Goal: Navigation & Orientation: Find specific page/section

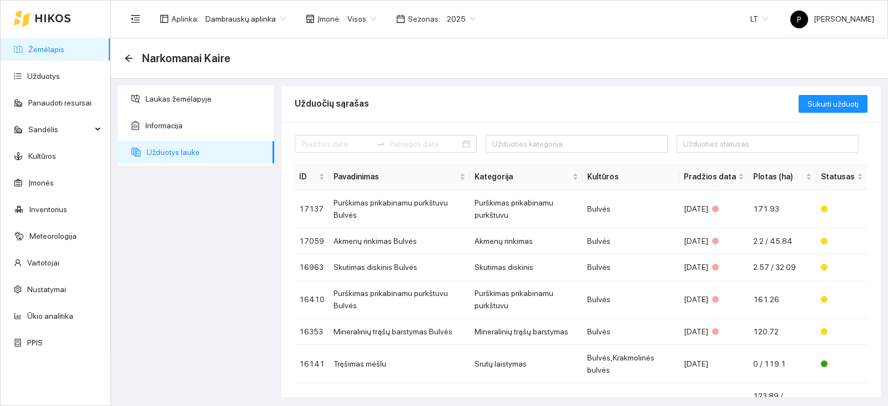
scroll to position [169, 0]
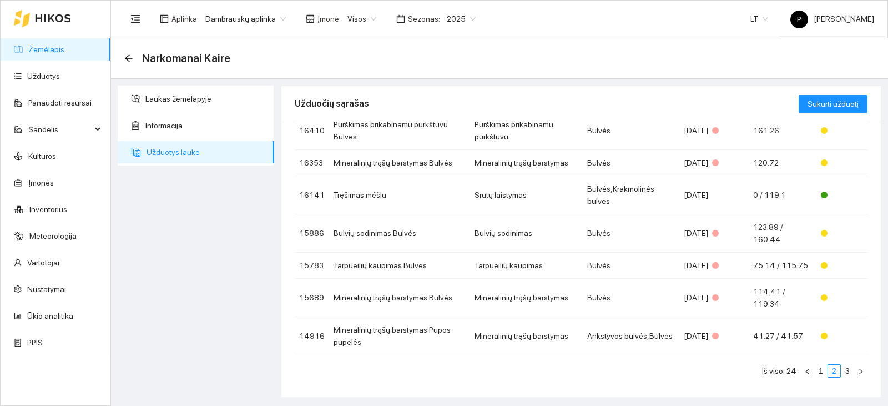
click at [57, 54] on link "Žemėlapis" at bounding box center [46, 49] width 36 height 9
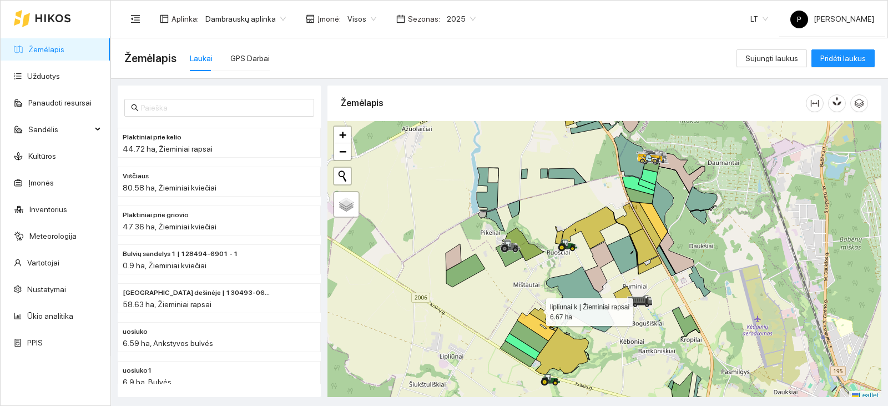
scroll to position [3, 0]
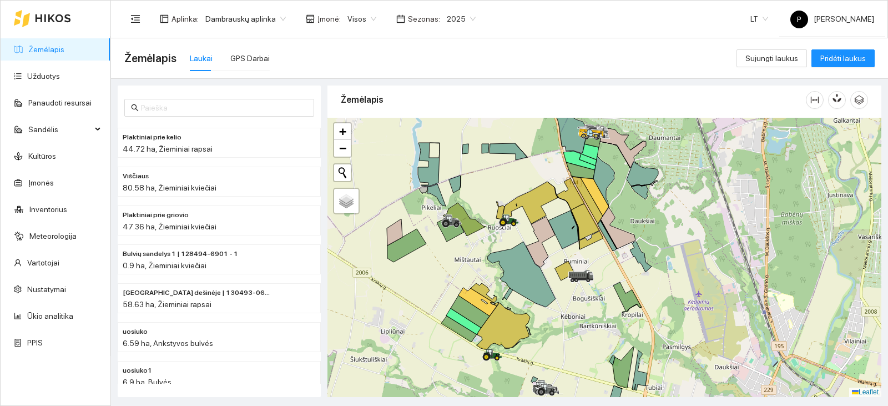
drag, startPoint x: 536, startPoint y: 306, endPoint x: 477, endPoint y: 284, distance: 62.7
click at [477, 284] on div at bounding box center [605, 257] width 554 height 279
click at [67, 144] on ul "Žemėlapis Užduotys Panaudoti resursai Sandėlis Kultūros Įmonės Inventorius Mete…" at bounding box center [56, 196] width 110 height 320
click at [56, 156] on link "Kultūros" at bounding box center [42, 156] width 28 height 9
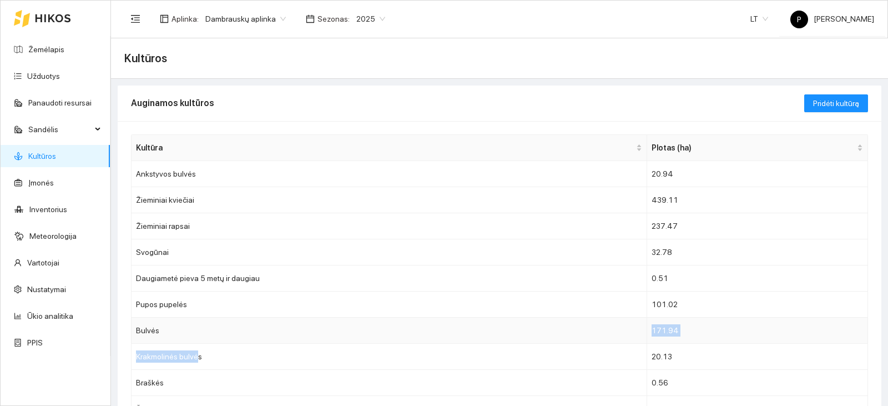
drag, startPoint x: 195, startPoint y: 346, endPoint x: 195, endPoint y: 329, distance: 16.7
click at [195, 329] on tbody "Ankstyvos bulvės 20.94 Žieminiai kviečiai 439.11 Žieminiai rapsai 237.47 Svogūn…" at bounding box center [500, 291] width 737 height 261
click at [195, 329] on td "Bulvės" at bounding box center [390, 331] width 516 height 26
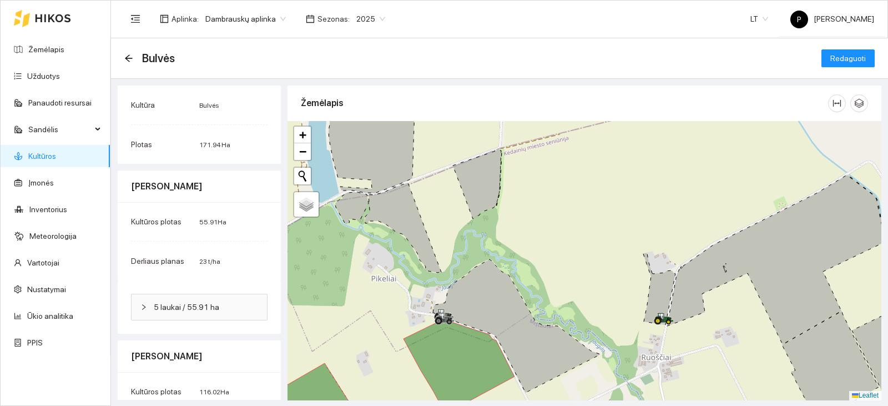
drag, startPoint x: 415, startPoint y: 209, endPoint x: 436, endPoint y: 225, distance: 26.9
click at [436, 225] on div at bounding box center [585, 260] width 594 height 279
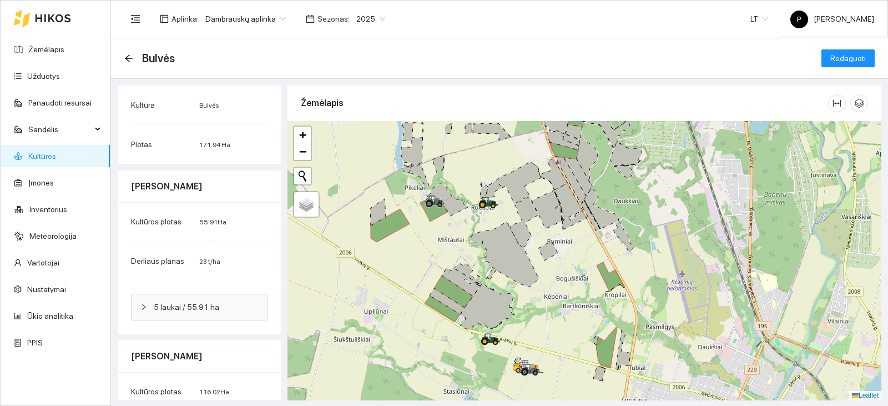
drag, startPoint x: 593, startPoint y: 371, endPoint x: 544, endPoint y: 334, distance: 62.6
click at [544, 334] on div at bounding box center [585, 260] width 594 height 279
click at [451, 302] on icon at bounding box center [447, 301] width 35 height 26
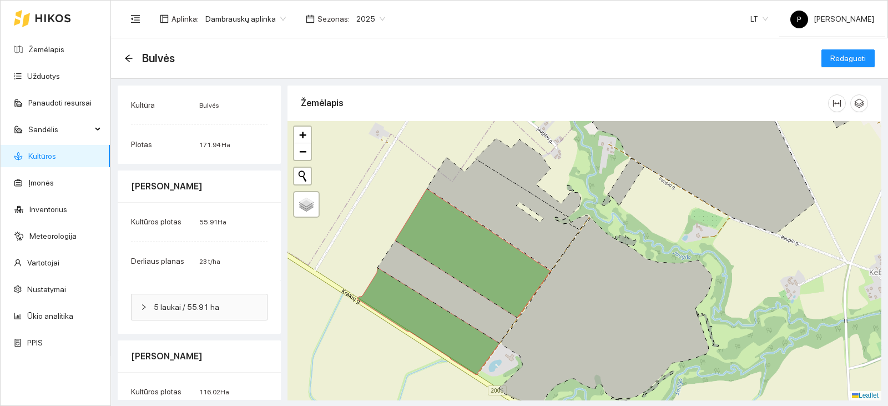
click at [510, 213] on icon at bounding box center [503, 213] width 153 height 113
click at [124, 57] on icon "arrow-left" at bounding box center [128, 58] width 9 height 9
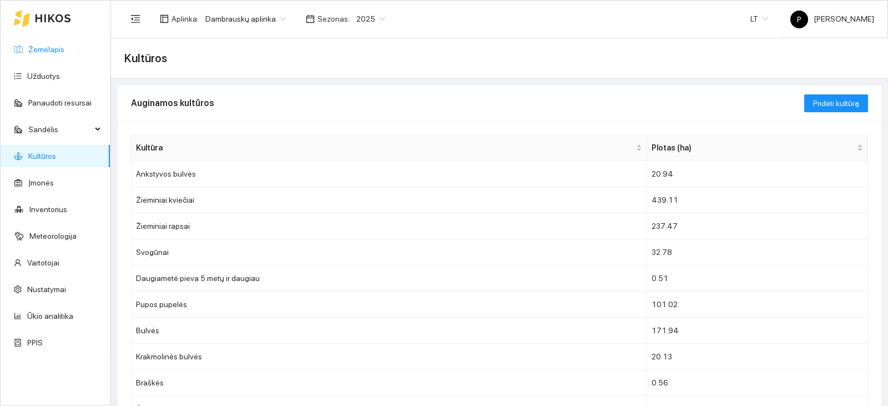
click at [28, 54] on link "Žemėlapis" at bounding box center [46, 49] width 36 height 9
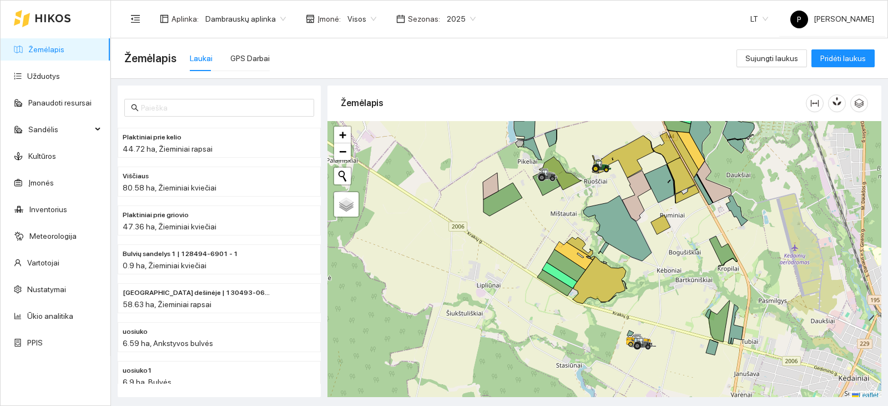
scroll to position [3, 0]
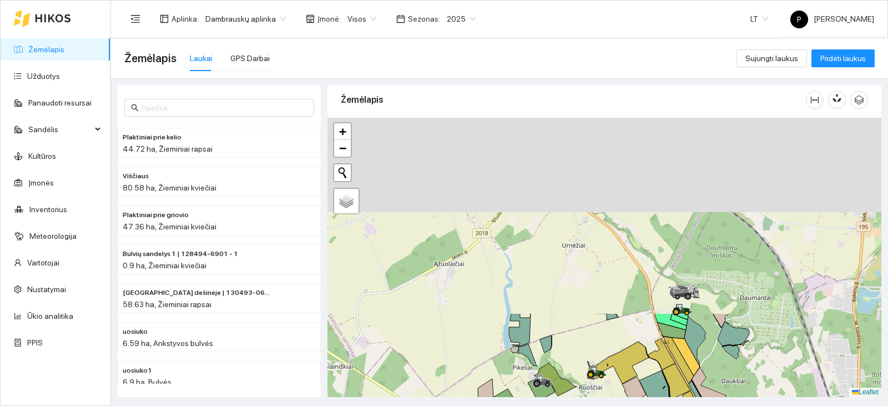
drag, startPoint x: 625, startPoint y: 148, endPoint x: 533, endPoint y: 430, distance: 296.7
click at [533, 405] on html "Žemėlapis Užduotys Panaudoti resursai Sandėlis Kultūros Įmonės Inventorius Mete…" at bounding box center [444, 203] width 888 height 406
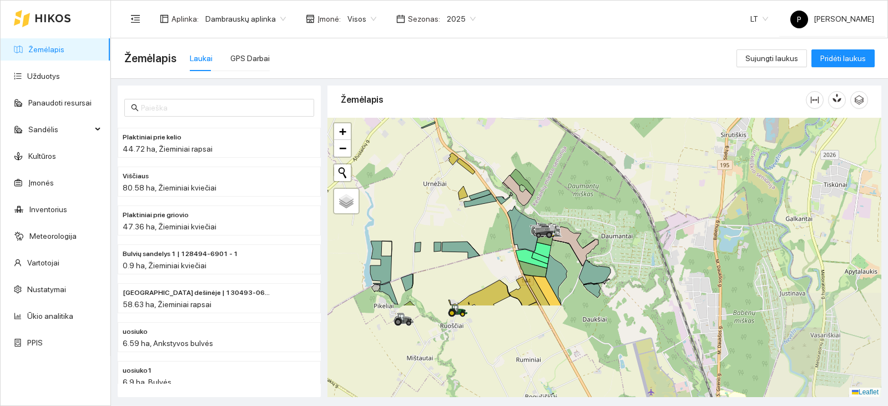
drag, startPoint x: 587, startPoint y: 326, endPoint x: 535, endPoint y: 206, distance: 130.8
click at [535, 206] on div at bounding box center [605, 257] width 554 height 279
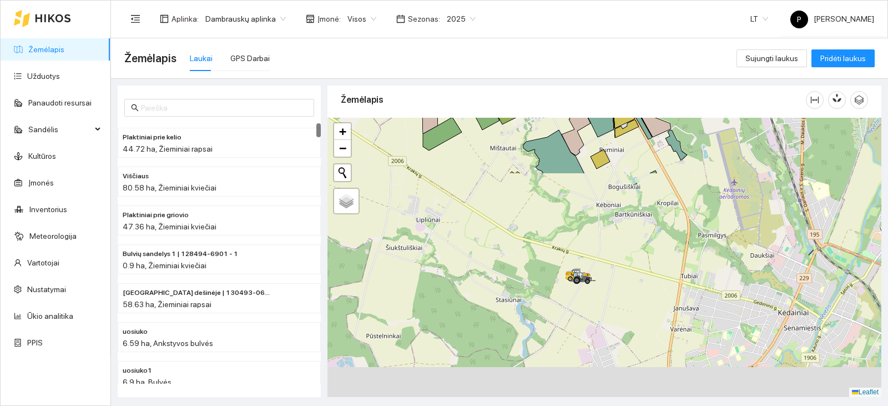
drag, startPoint x: 403, startPoint y: 357, endPoint x: 499, endPoint y: 145, distance: 232.8
click at [505, 104] on div "Žemėlapis" at bounding box center [605, 237] width 554 height 311
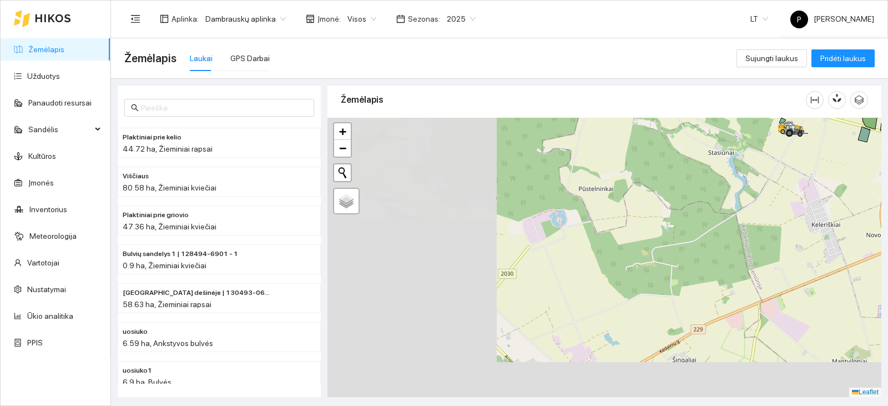
drag, startPoint x: 483, startPoint y: 312, endPoint x: 695, endPoint y: 165, distance: 257.8
click at [695, 165] on div at bounding box center [605, 257] width 554 height 279
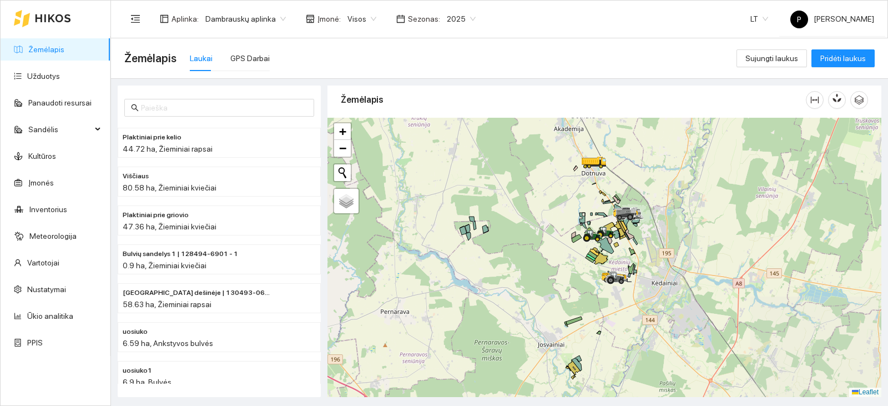
drag, startPoint x: 718, startPoint y: 223, endPoint x: 683, endPoint y: 276, distance: 63.9
click at [683, 276] on div at bounding box center [605, 257] width 554 height 279
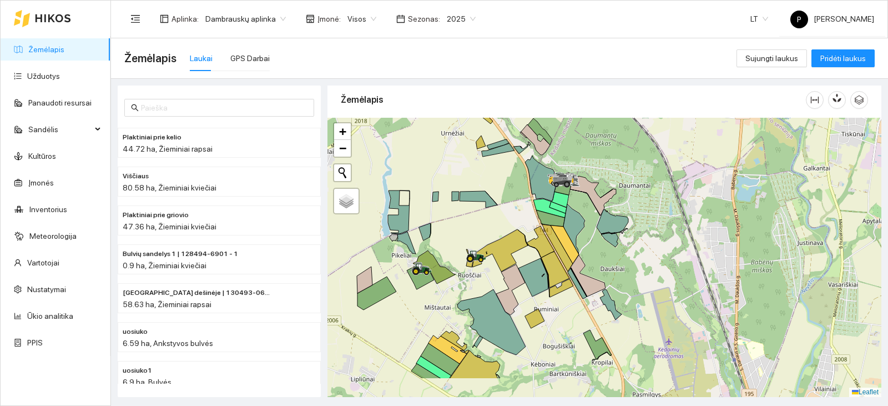
drag, startPoint x: 442, startPoint y: 293, endPoint x: 460, endPoint y: 277, distance: 24.4
click at [460, 277] on div at bounding box center [605, 257] width 554 height 279
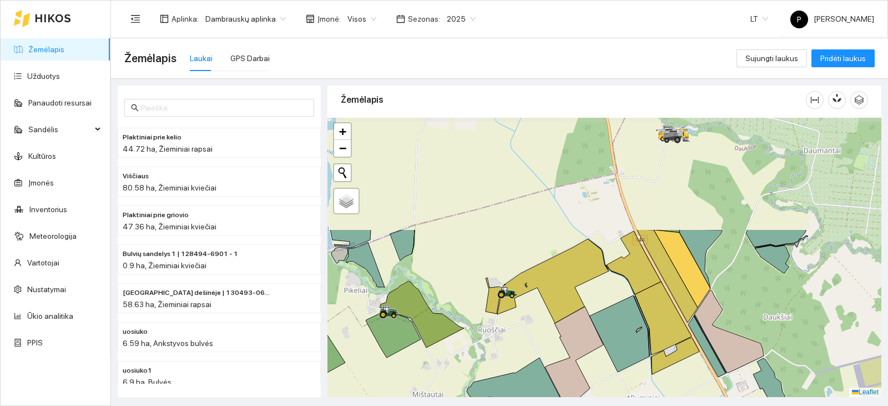
drag, startPoint x: 483, startPoint y: 195, endPoint x: 463, endPoint y: 335, distance: 141.3
click at [463, 335] on div at bounding box center [605, 257] width 554 height 279
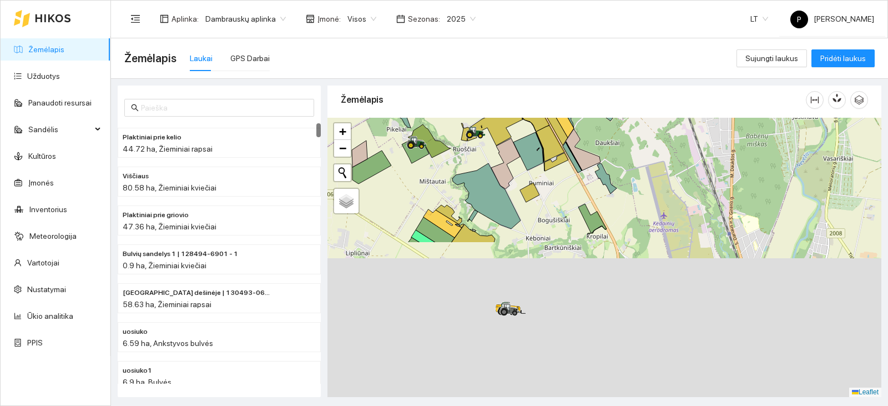
drag, startPoint x: 668, startPoint y: 305, endPoint x: 656, endPoint y: 122, distance: 183.6
click at [656, 122] on div at bounding box center [605, 257] width 554 height 279
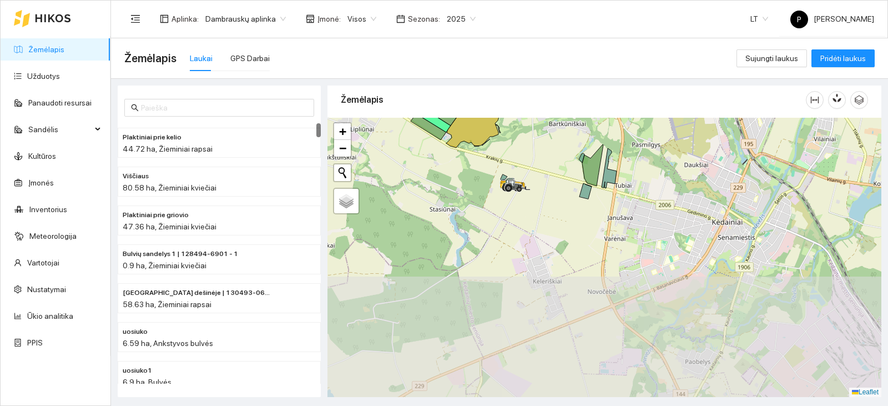
drag, startPoint x: 576, startPoint y: 371, endPoint x: 580, endPoint y: 247, distance: 123.9
click at [580, 247] on div at bounding box center [605, 257] width 554 height 279
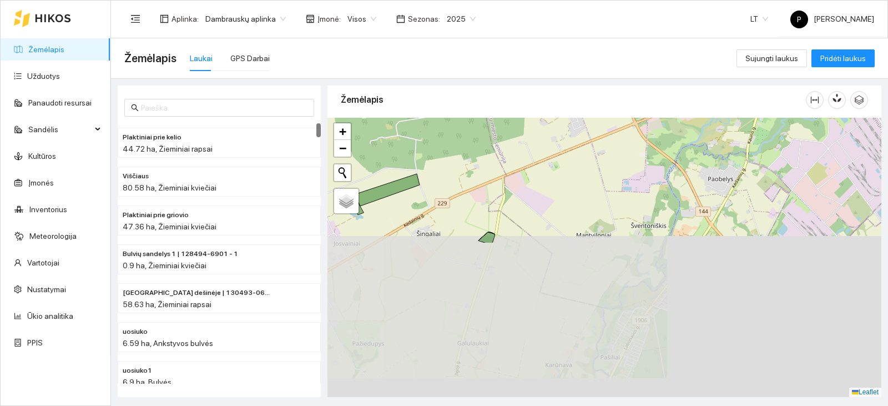
drag, startPoint x: 514, startPoint y: 347, endPoint x: 535, endPoint y: 164, distance: 184.5
click at [535, 164] on div at bounding box center [605, 257] width 554 height 279
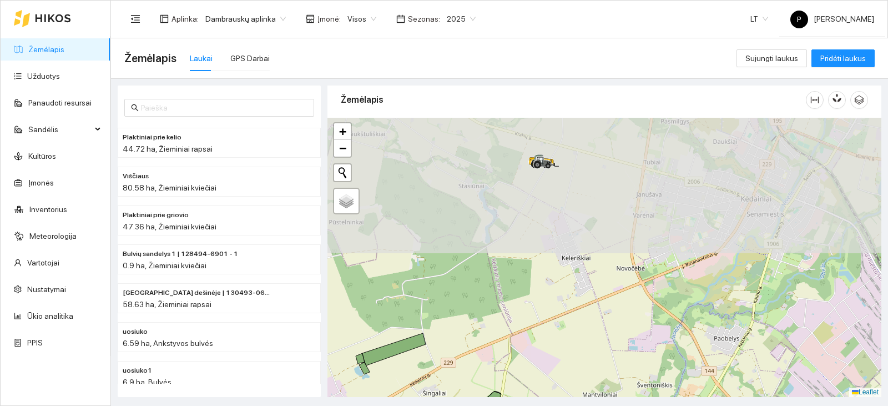
drag, startPoint x: 502, startPoint y: 253, endPoint x: 510, endPoint y: 417, distance: 164.5
click at [510, 405] on html "Žemėlapis Užduotys Panaudoti resursai Sandėlis Kultūros Įmonės Inventorius Mete…" at bounding box center [444, 203] width 888 height 406
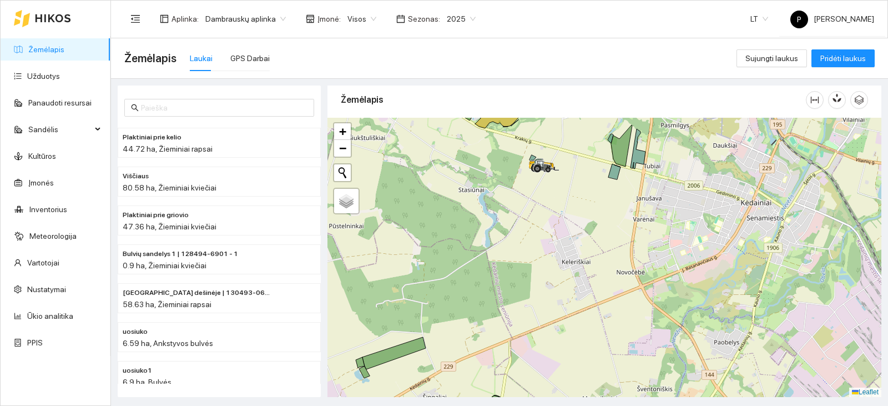
drag, startPoint x: 522, startPoint y: 220, endPoint x: 544, endPoint y: 373, distance: 154.3
click at [544, 373] on div at bounding box center [605, 257] width 554 height 279
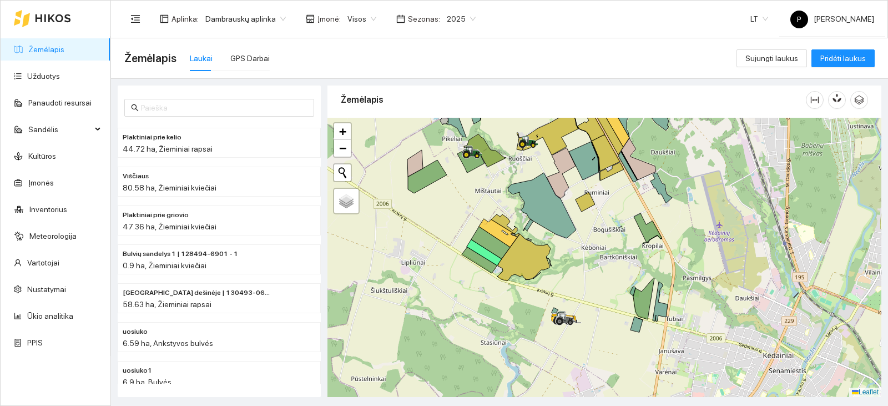
drag, startPoint x: 568, startPoint y: 270, endPoint x: 585, endPoint y: 330, distance: 62.8
click at [585, 330] on div at bounding box center [605, 257] width 554 height 279
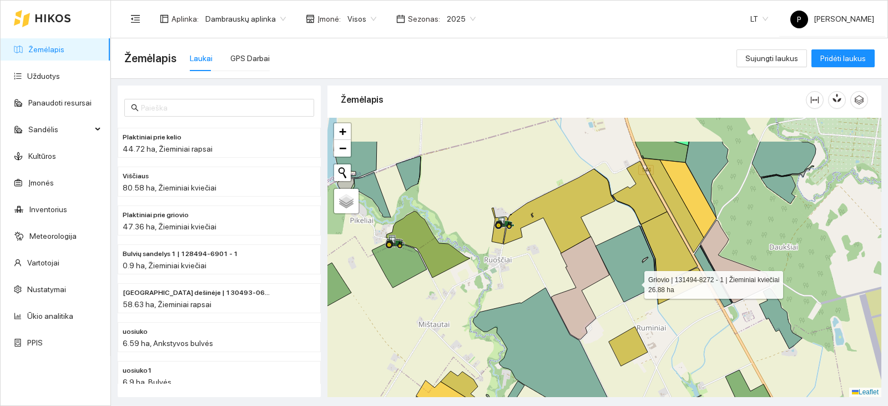
drag, startPoint x: 627, startPoint y: 229, endPoint x: 635, endPoint y: 280, distance: 52.2
click at [635, 280] on icon at bounding box center [626, 263] width 60 height 77
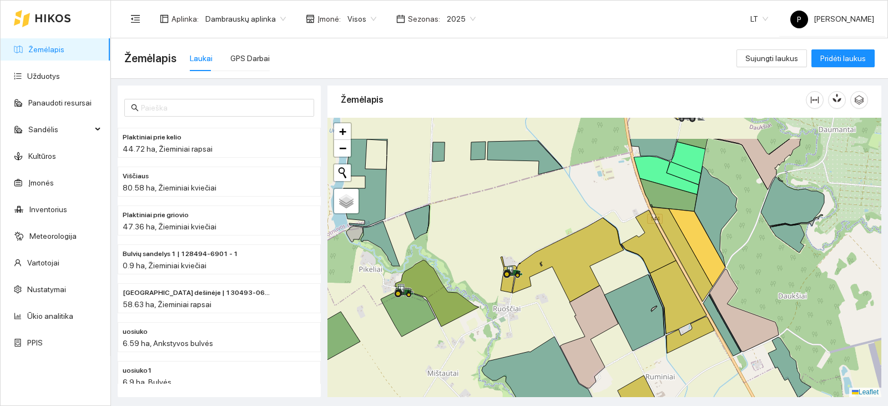
click at [610, 251] on icon at bounding box center [568, 260] width 112 height 84
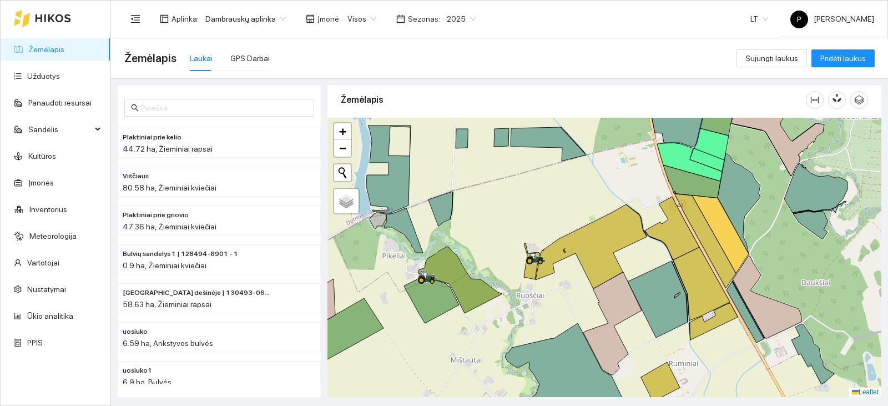
drag, startPoint x: 545, startPoint y: 218, endPoint x: 568, endPoint y: 204, distance: 27.3
click at [568, 204] on div at bounding box center [605, 257] width 554 height 279
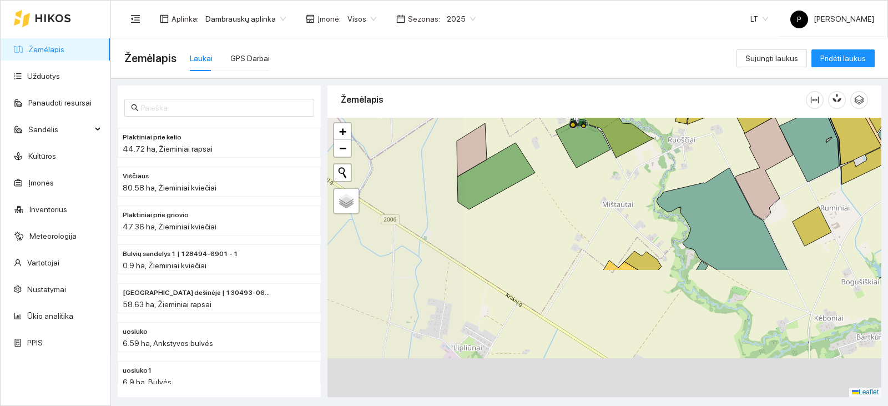
drag, startPoint x: 478, startPoint y: 205, endPoint x: 551, endPoint y: 118, distance: 113.9
click at [551, 118] on div at bounding box center [605, 257] width 554 height 279
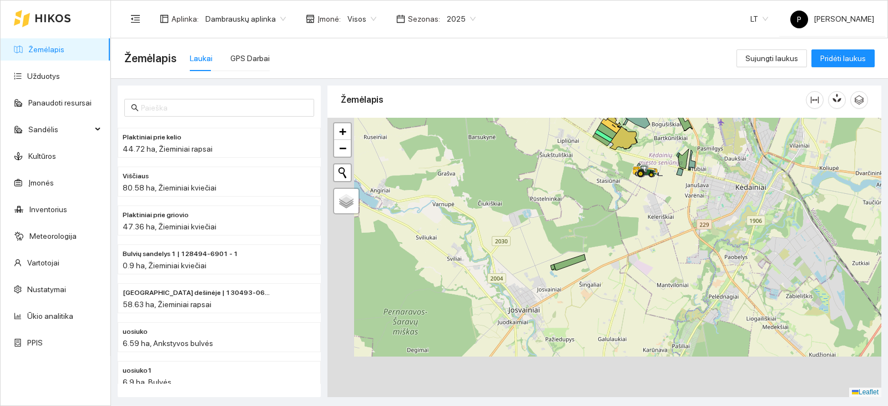
drag, startPoint x: 537, startPoint y: 332, endPoint x: 573, endPoint y: 170, distance: 166.1
click at [573, 170] on div at bounding box center [605, 257] width 554 height 279
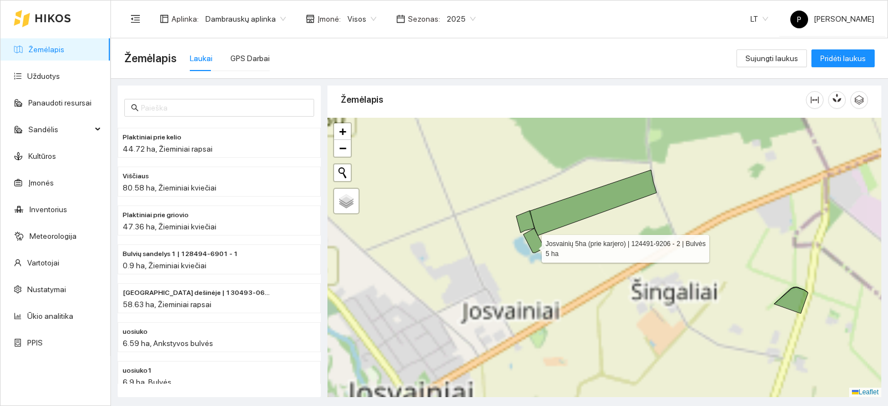
click at [532, 246] on icon at bounding box center [530, 231] width 28 height 42
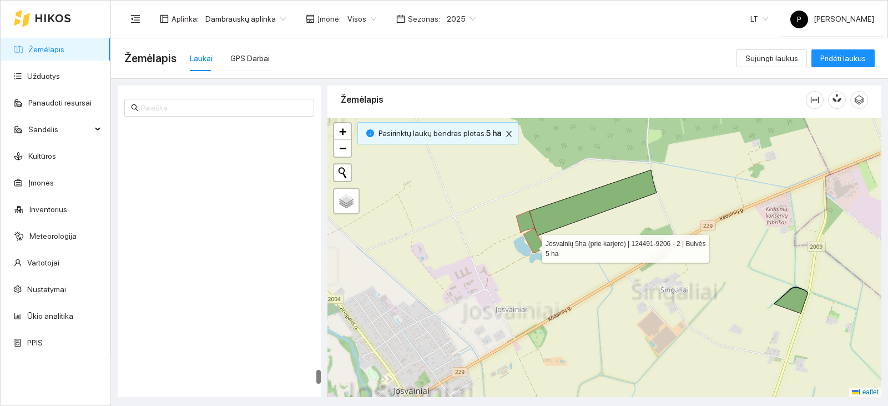
scroll to position [4624, 0]
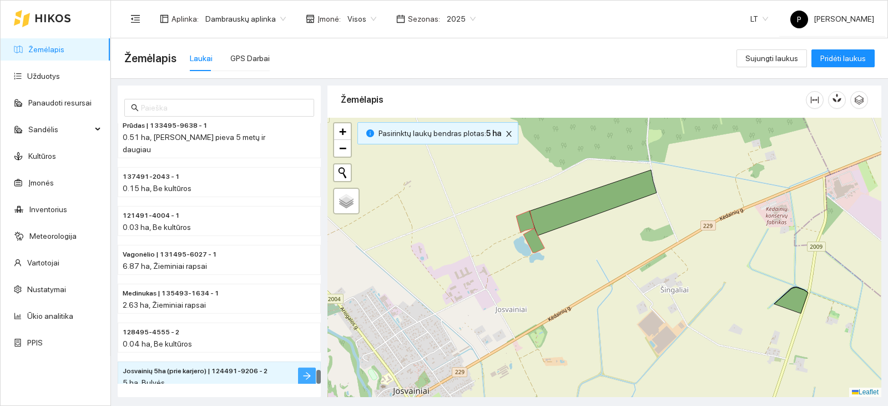
click at [307, 372] on icon "arrow-right" at bounding box center [306, 375] width 7 height 7
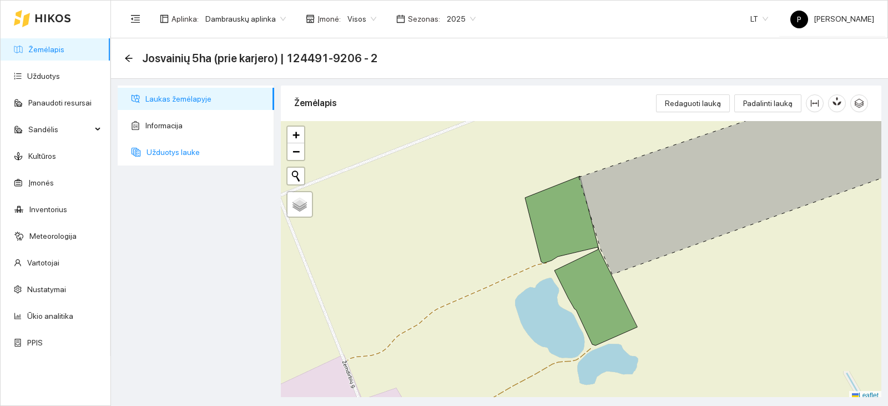
click at [153, 153] on span "Užduotys lauke" at bounding box center [206, 152] width 119 height 22
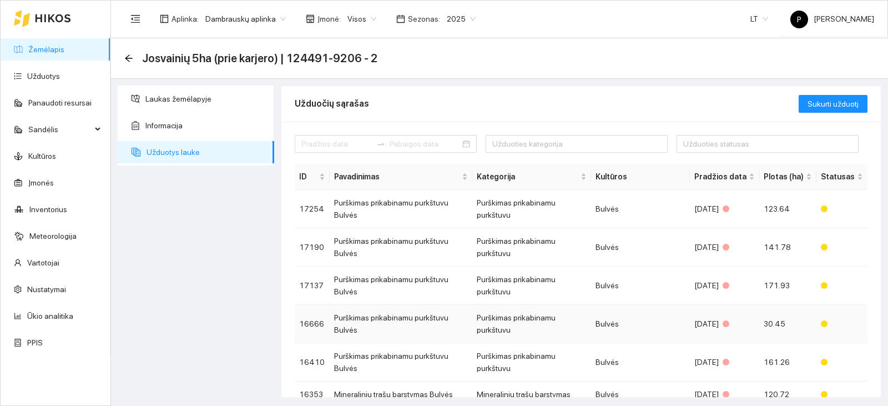
scroll to position [95, 0]
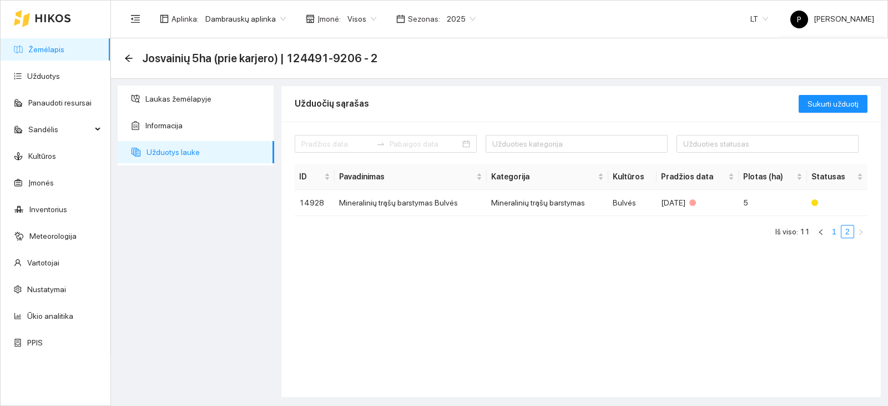
click at [839, 234] on link "1" at bounding box center [834, 231] width 12 height 12
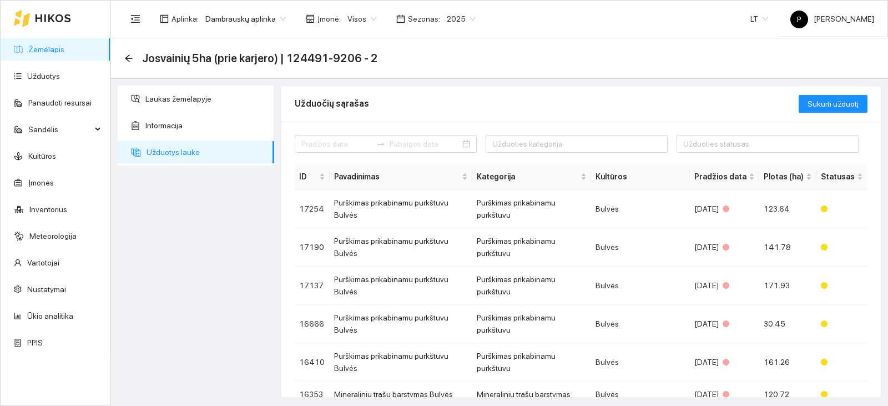
click at [127, 51] on div "Josvainių 5ha (prie karjero) | 124491-9206 - 2" at bounding box center [254, 58] width 260 height 18
click at [130, 64] on div "Josvainių 5ha (prie karjero) | 124491-9206 - 2" at bounding box center [254, 58] width 260 height 18
click at [130, 58] on icon "arrow-left" at bounding box center [128, 57] width 7 height 7
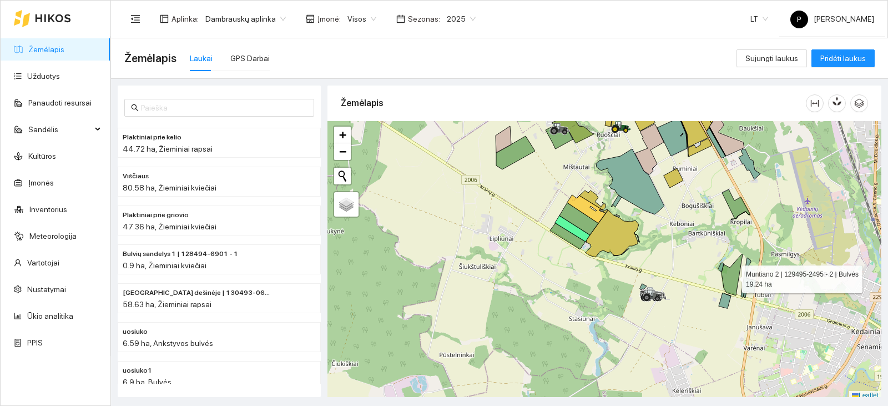
click at [728, 279] on icon at bounding box center [732, 275] width 21 height 42
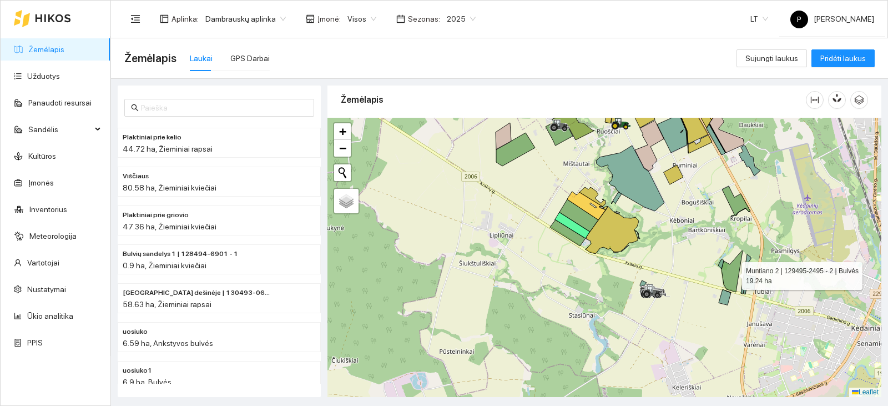
scroll to position [815, 0]
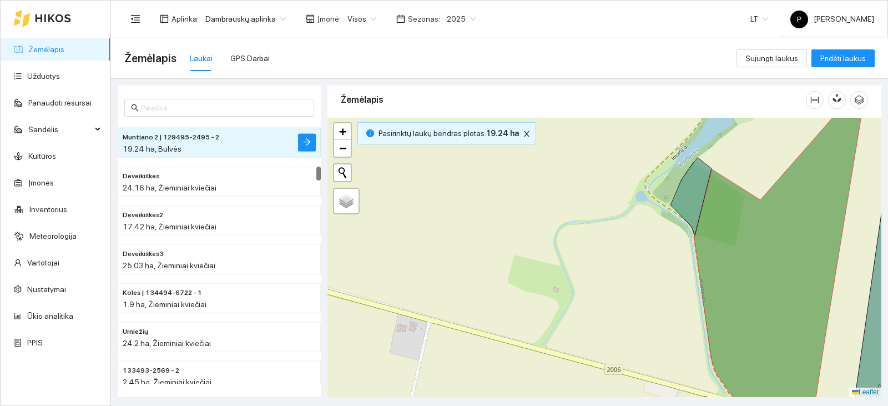
click at [307, 152] on li "Muntiano 2 | 129495-2495 - 2 19.24 ha, Bulvės" at bounding box center [219, 143] width 203 height 30
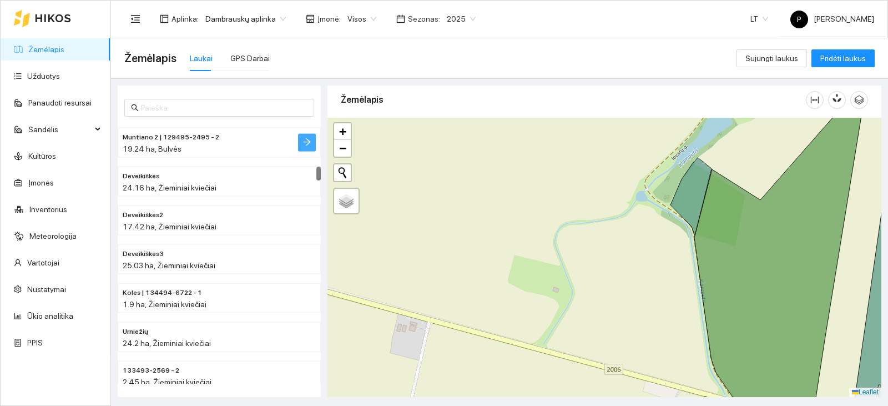
click at [308, 150] on button "button" at bounding box center [307, 143] width 18 height 18
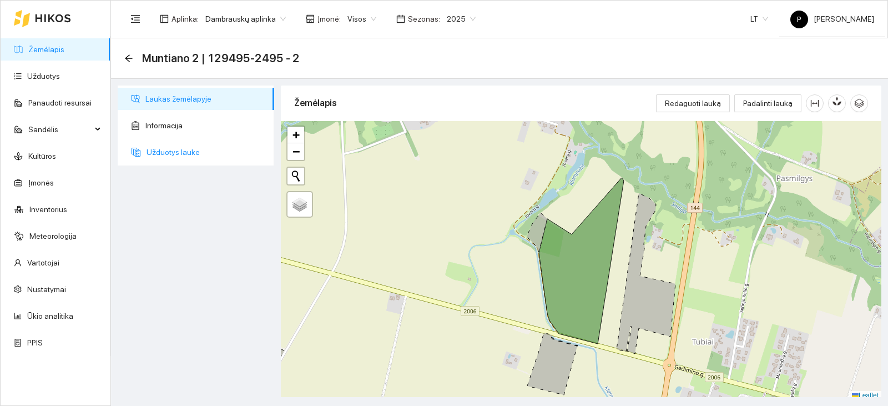
click at [160, 147] on span "Užduotys lauke" at bounding box center [206, 152] width 119 height 22
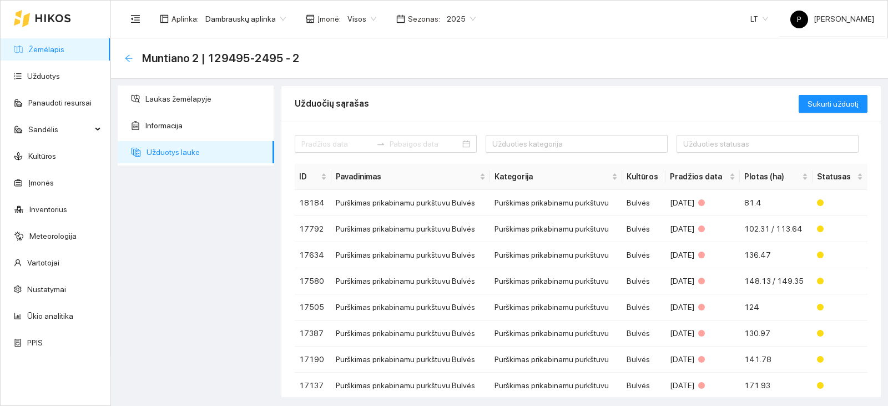
click at [130, 60] on icon "arrow-left" at bounding box center [128, 58] width 9 height 9
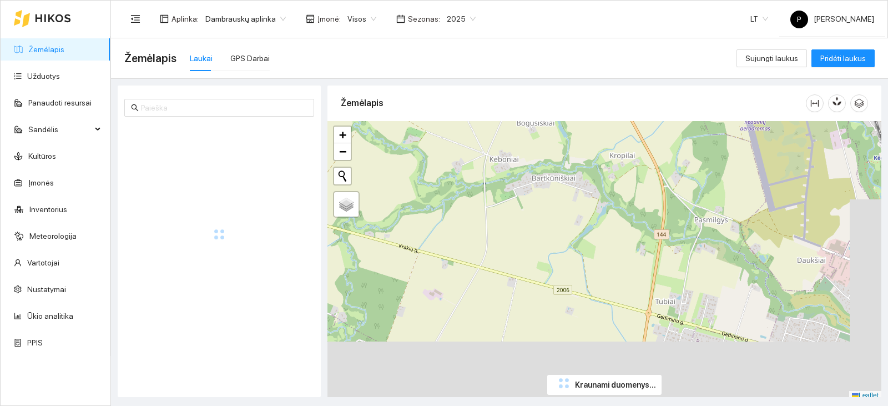
scroll to position [3, 0]
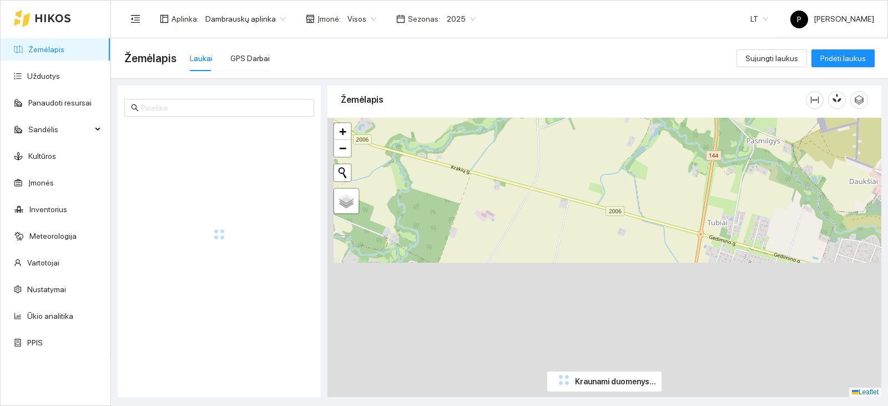
drag, startPoint x: 429, startPoint y: 307, endPoint x: 496, endPoint y: 219, distance: 110.5
click at [496, 219] on div "+ − Nieko nerasta. Bandykite dar kartą. Žemėlapis Palydovas Leaflet" at bounding box center [605, 257] width 554 height 279
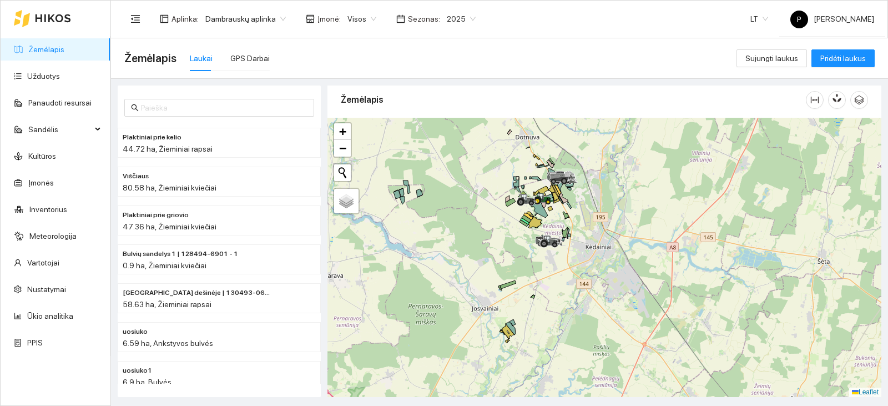
click at [508, 286] on icon at bounding box center [508, 284] width 16 height 8
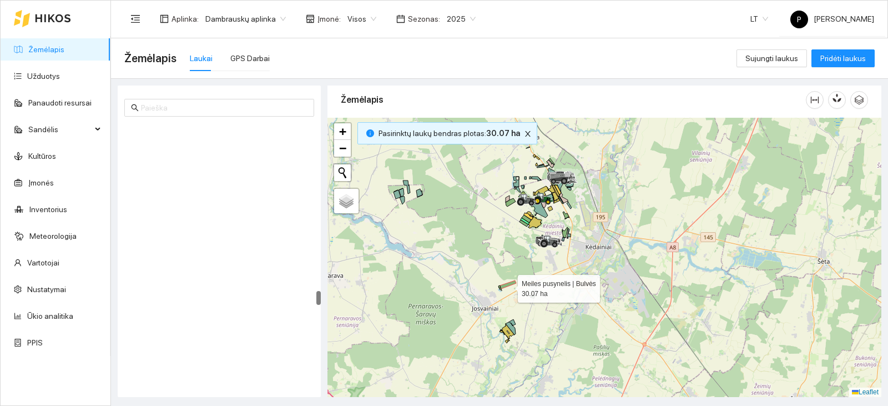
scroll to position [3140, 0]
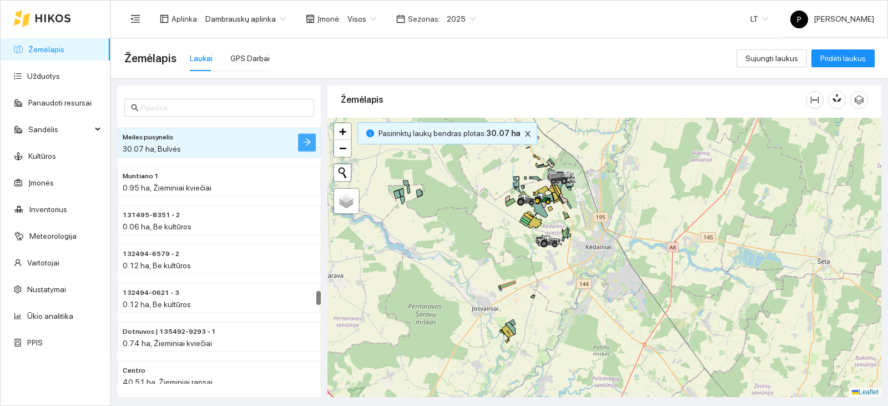
click at [313, 140] on button "button" at bounding box center [307, 143] width 18 height 18
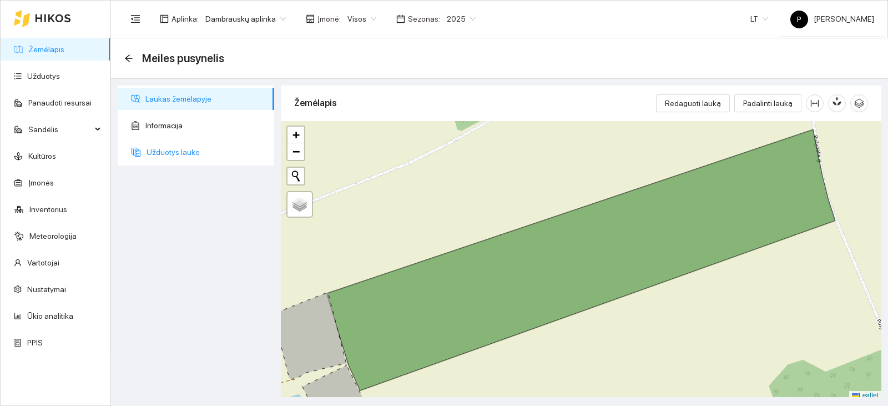
click at [198, 151] on span "Užduotys lauke" at bounding box center [206, 152] width 119 height 22
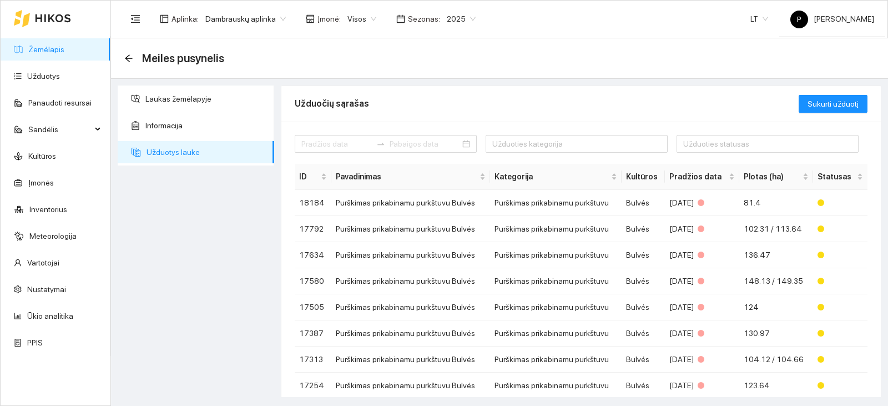
click at [137, 59] on div "Meiles pusynelis" at bounding box center [177, 58] width 107 height 18
click at [124, 62] on icon "arrow-left" at bounding box center [128, 58] width 9 height 9
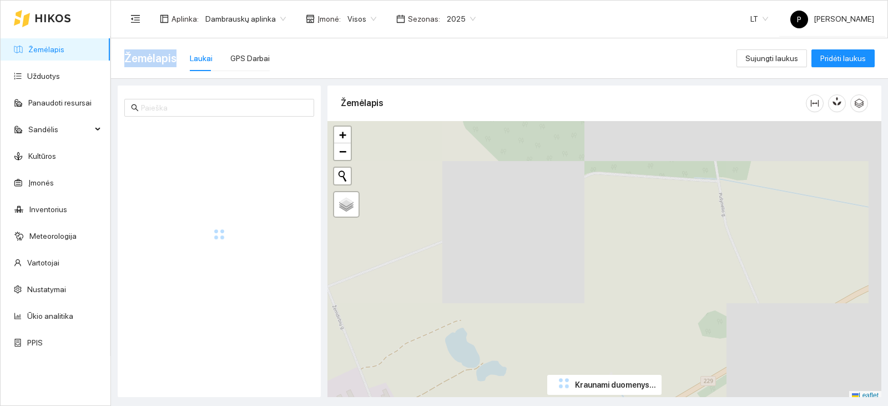
click at [124, 62] on span "Žemėlapis" at bounding box center [150, 58] width 52 height 18
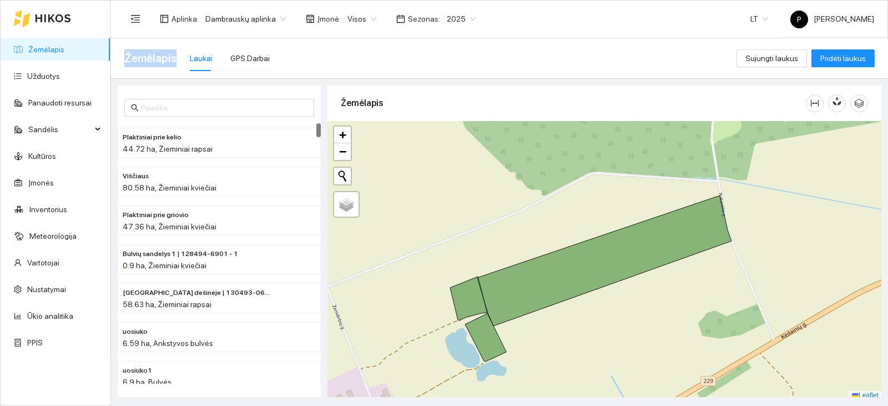
click at [124, 61] on span "Žemėlapis" at bounding box center [150, 58] width 52 height 18
click at [45, 155] on link "Kultūros" at bounding box center [42, 156] width 28 height 9
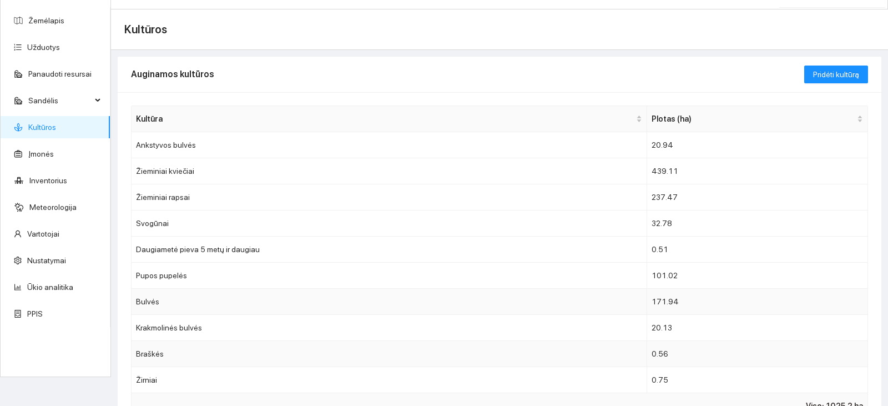
scroll to position [56, 0]
